Goal: Task Accomplishment & Management: Manage account settings

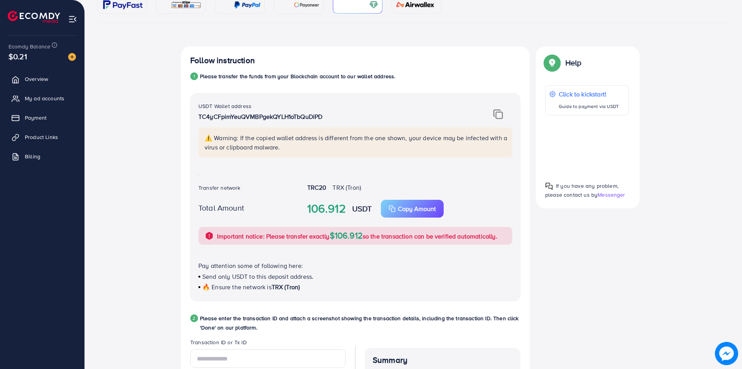
scroll to position [101, 0]
click at [46, 99] on span "My ad accounts" at bounding box center [45, 99] width 40 height 8
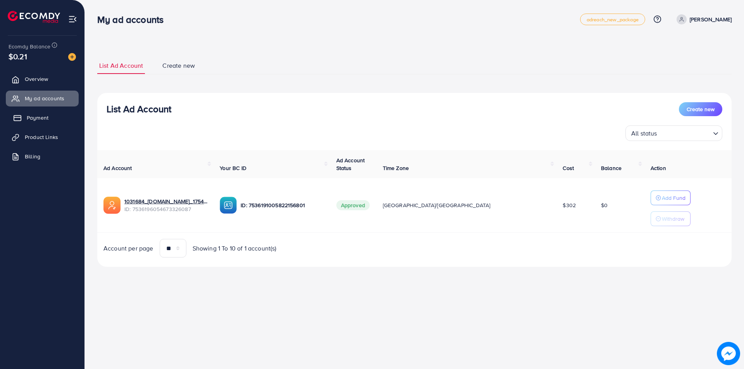
click at [31, 123] on link "Payment" at bounding box center [42, 118] width 73 height 16
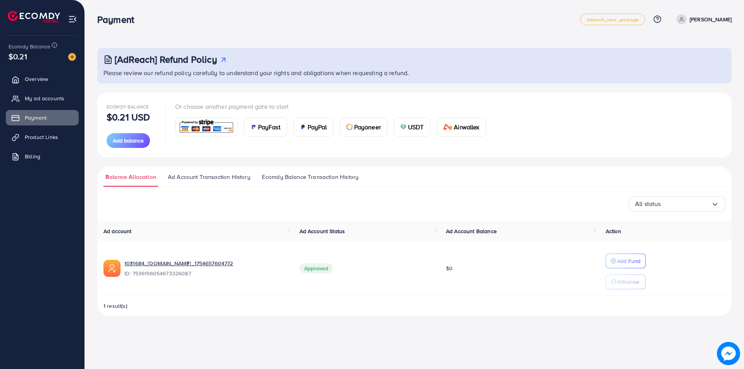
click at [406, 122] on div "USDT" at bounding box center [412, 127] width 36 height 19
